Goal: Information Seeking & Learning: Learn about a topic

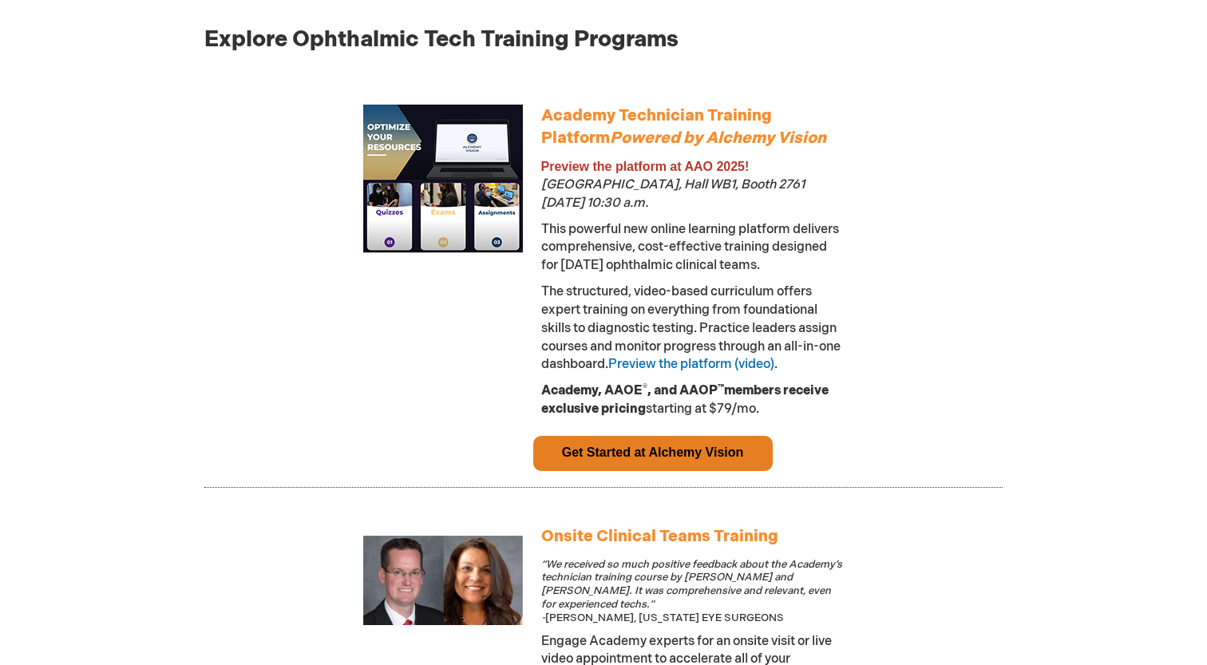
scroll to position [868, 0]
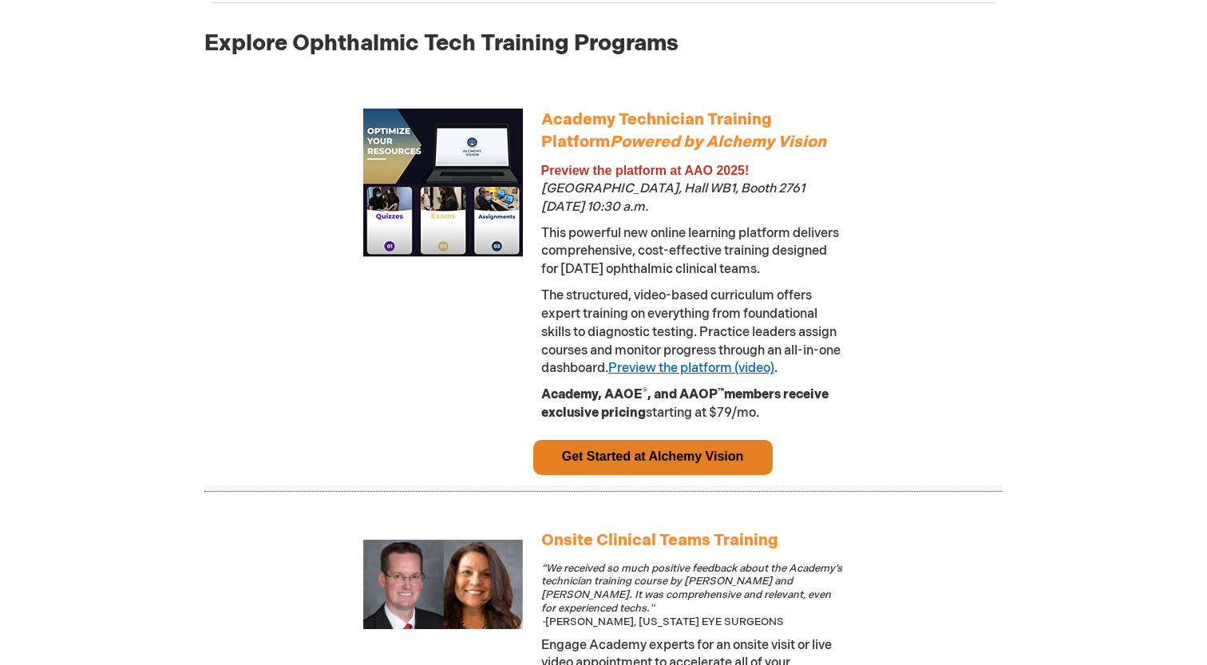
click at [762, 369] on link "Preview the platform (video)" at bounding box center [691, 368] width 166 height 15
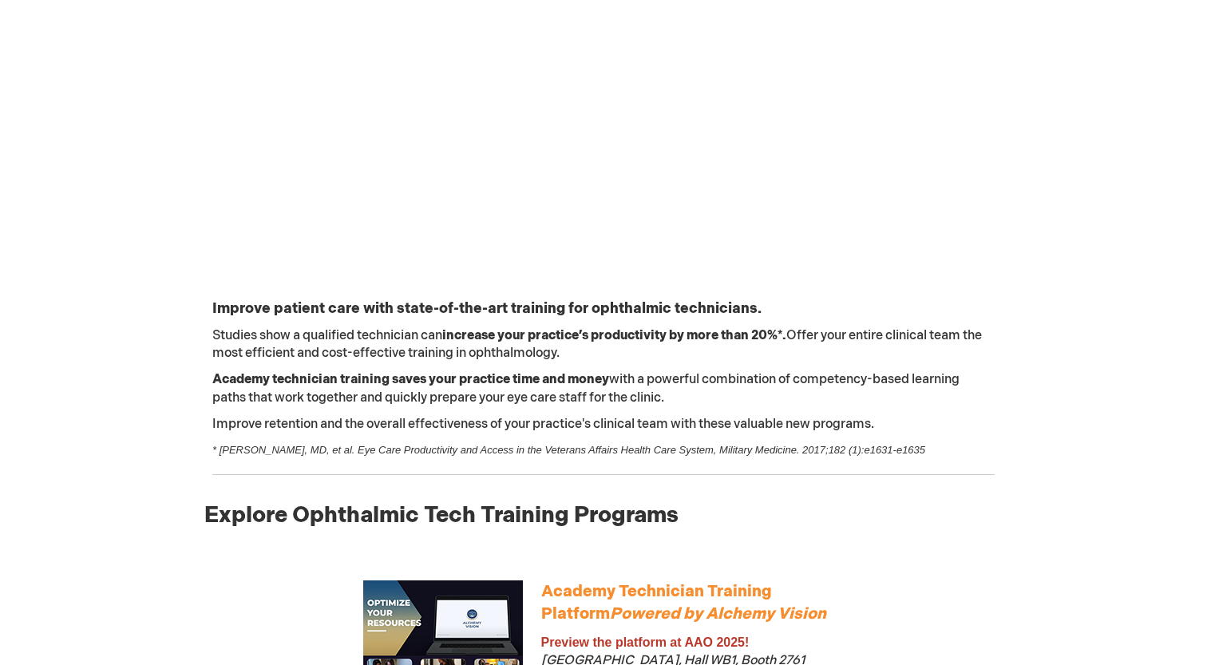
scroll to position [0, 0]
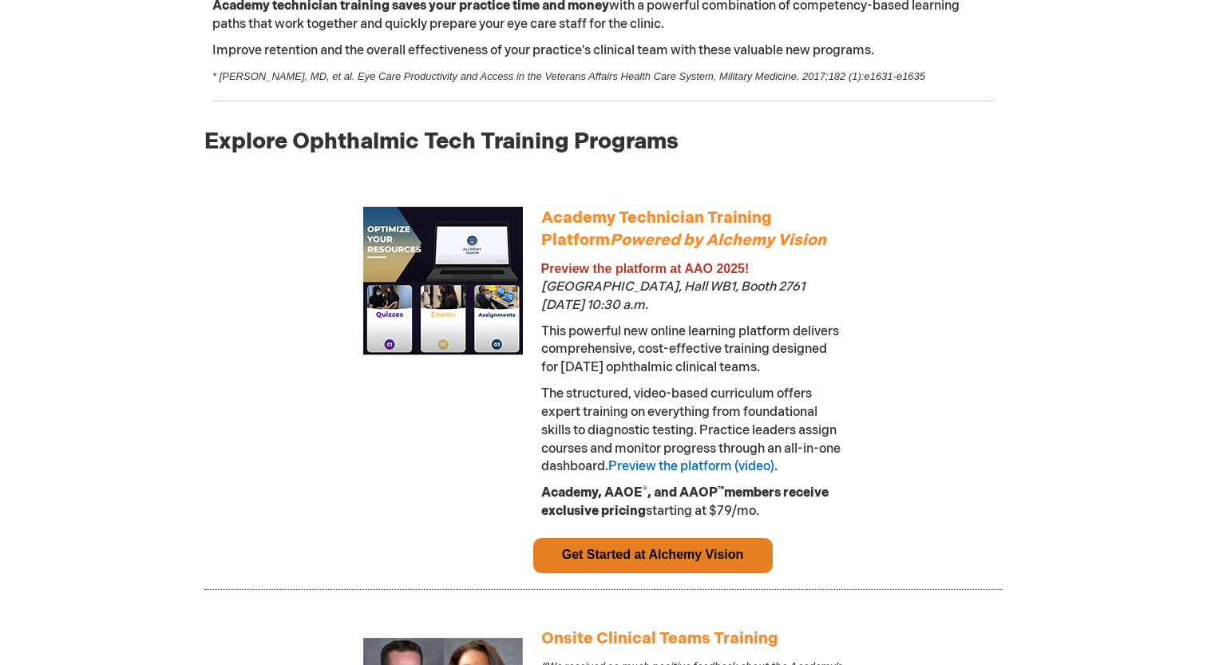
scroll to position [776, 0]
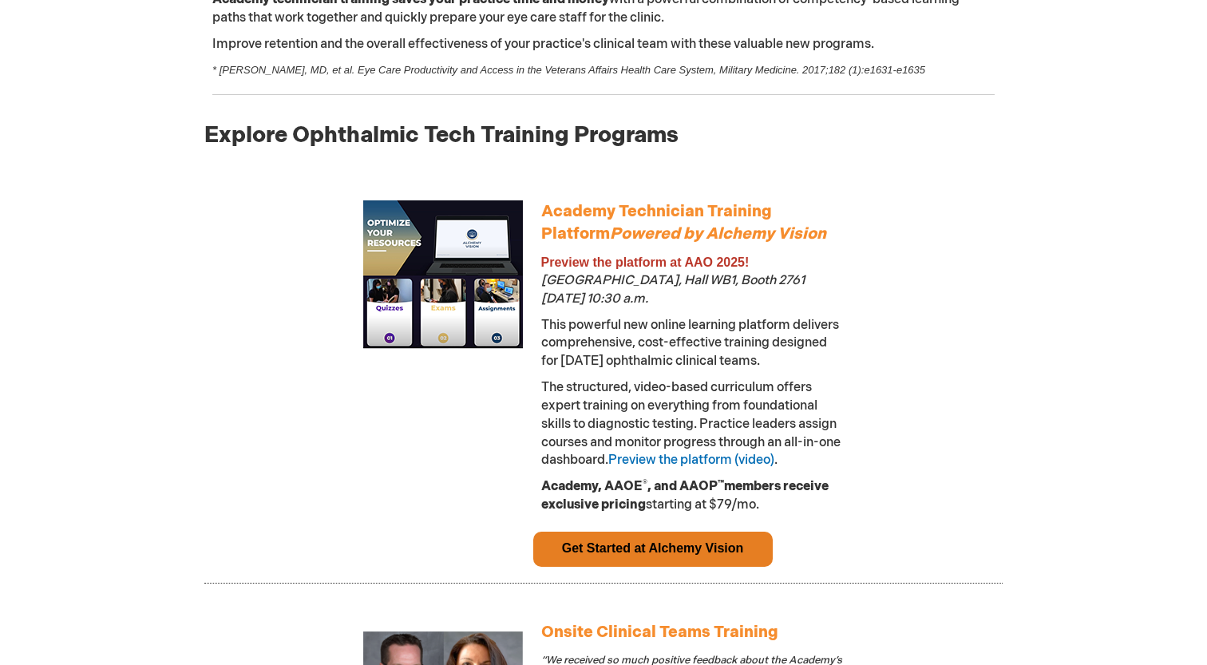
click at [681, 555] on link "Get Started at Alchemy Vision" at bounding box center [653, 548] width 182 height 14
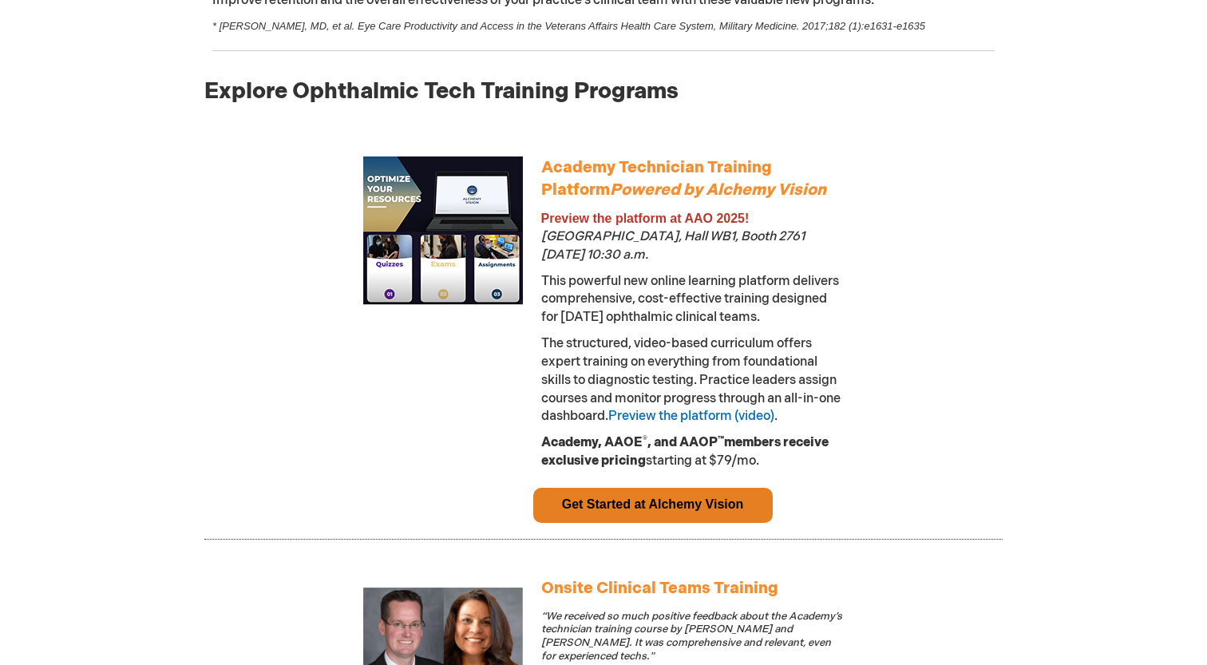
scroll to position [809, 0]
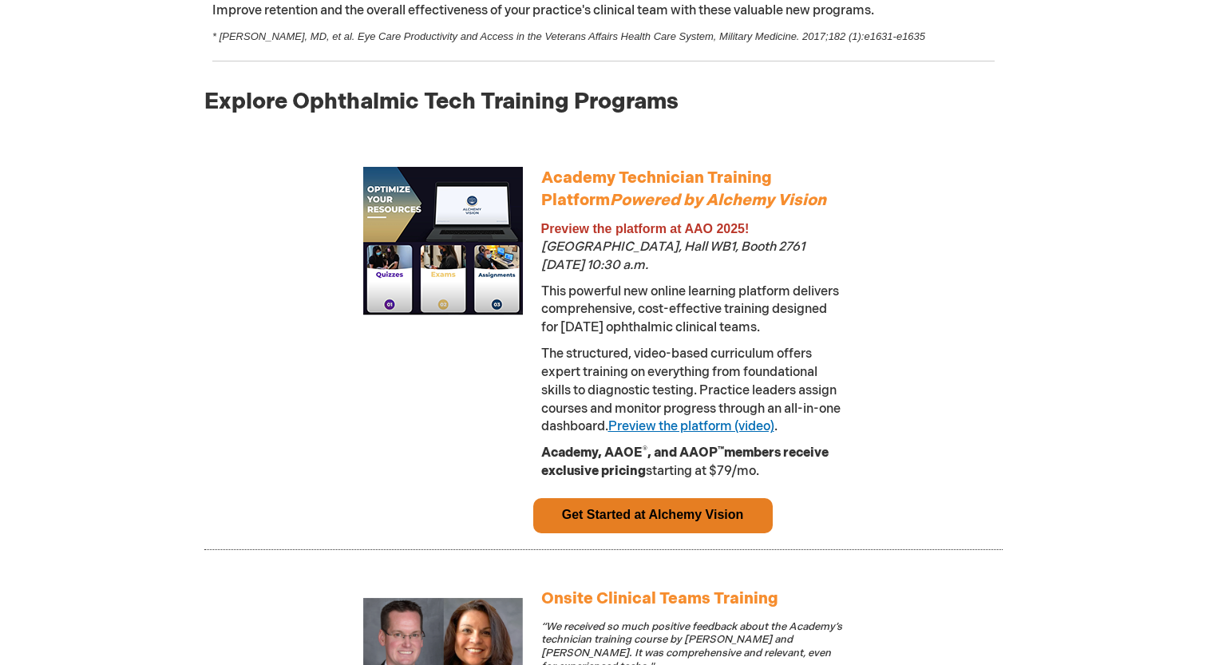
click at [720, 431] on link "Preview the platform (video)" at bounding box center [691, 426] width 166 height 15
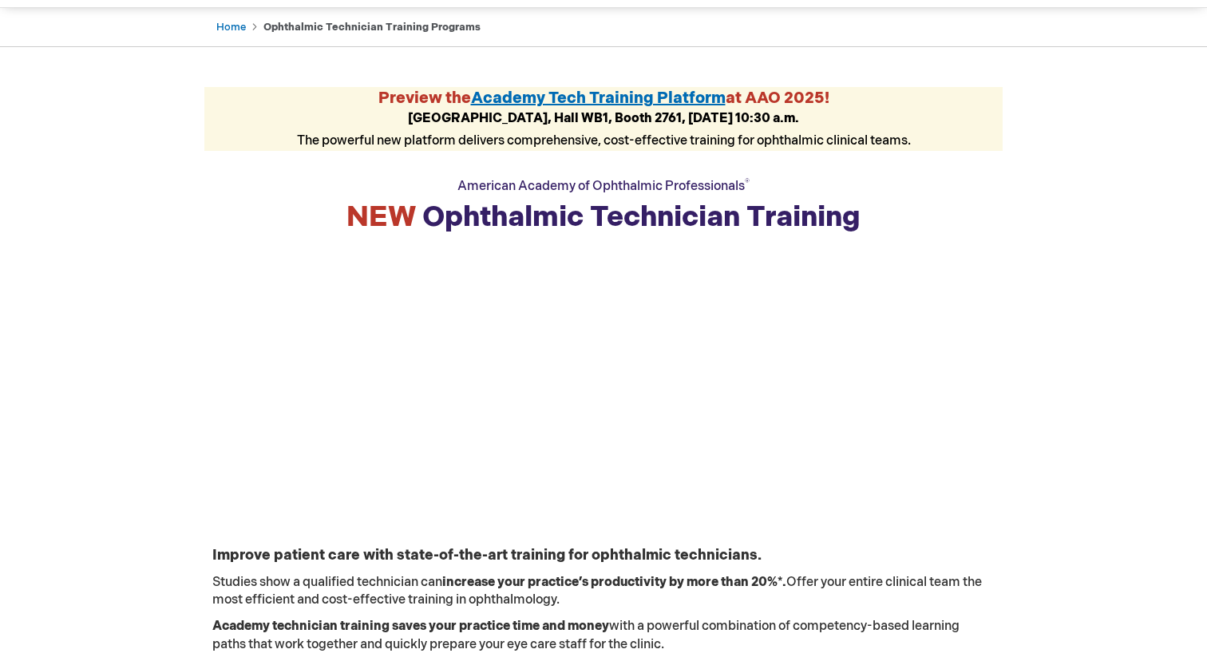
scroll to position [0, 0]
